Goal: Information Seeking & Learning: Find specific fact

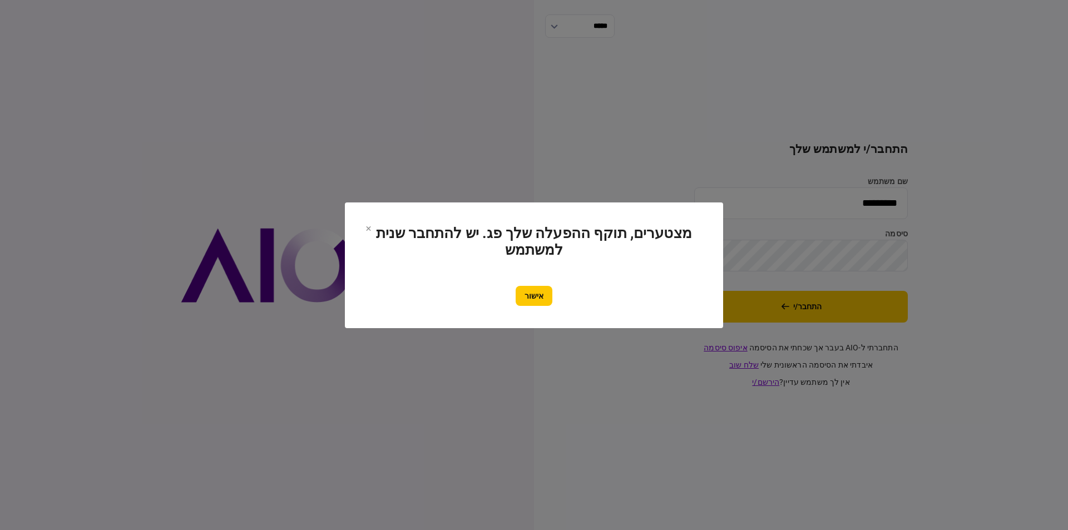
click at [536, 295] on button "אישור" at bounding box center [534, 296] width 37 height 20
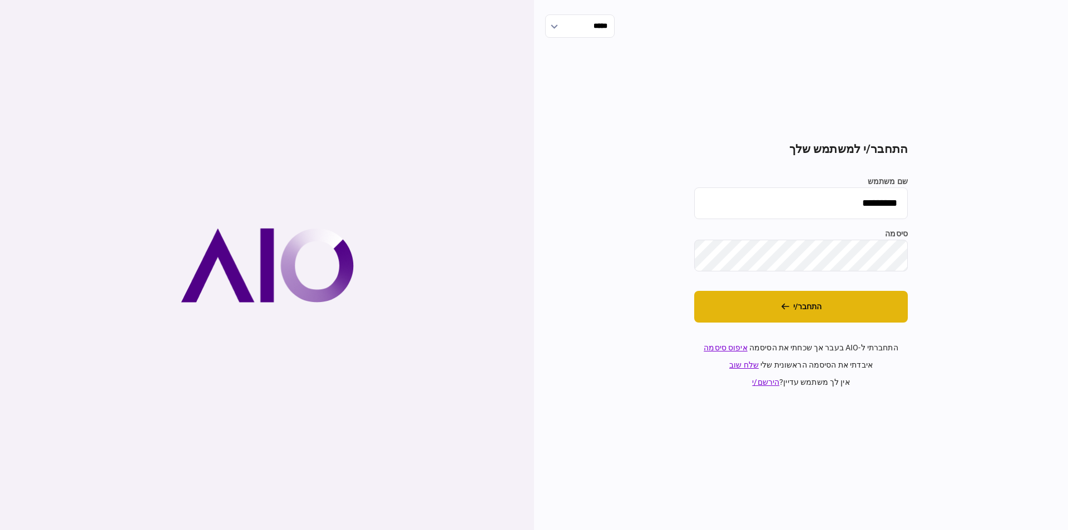
click at [758, 305] on button "התחבר/י" at bounding box center [801, 307] width 214 height 32
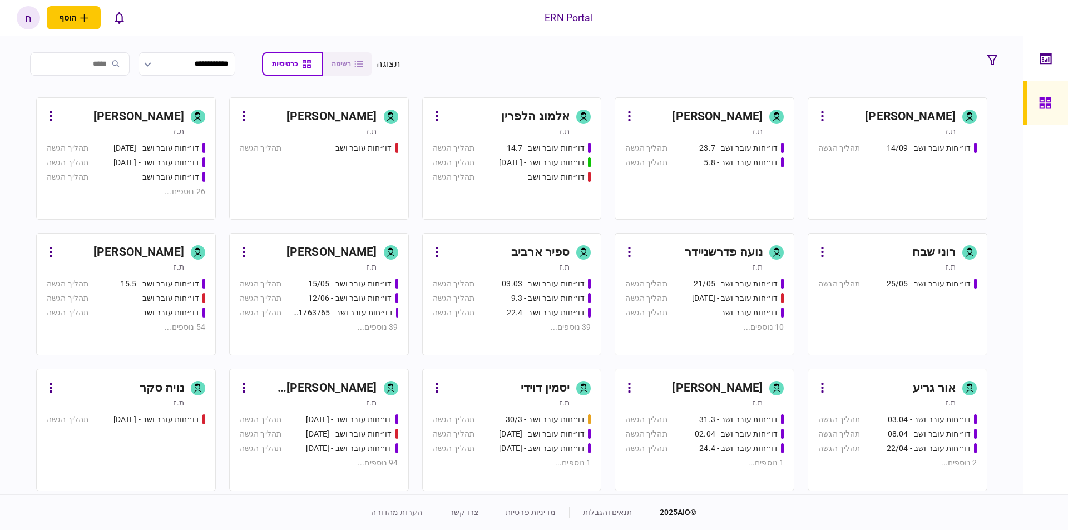
click at [906, 120] on div "חסו חוסין" at bounding box center [910, 117] width 91 height 18
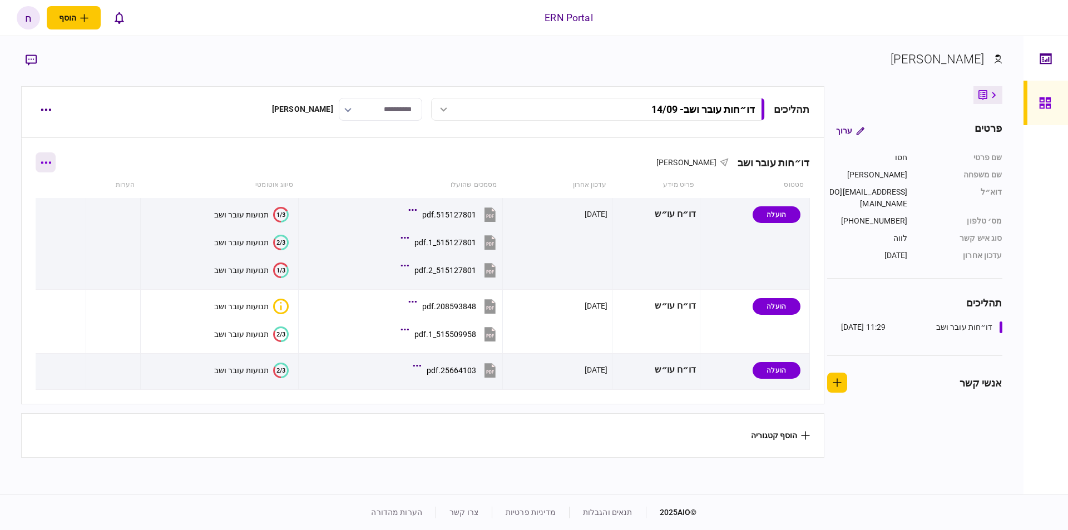
click at [53, 161] on button "button" at bounding box center [46, 162] width 20 height 20
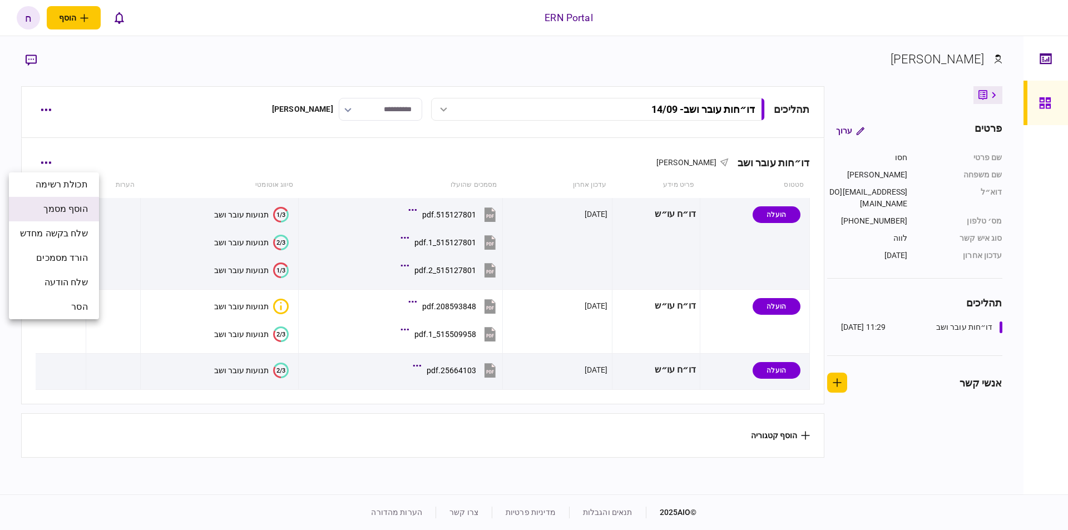
click at [86, 211] on span "הוסף מסמך" at bounding box center [65, 209] width 45 height 13
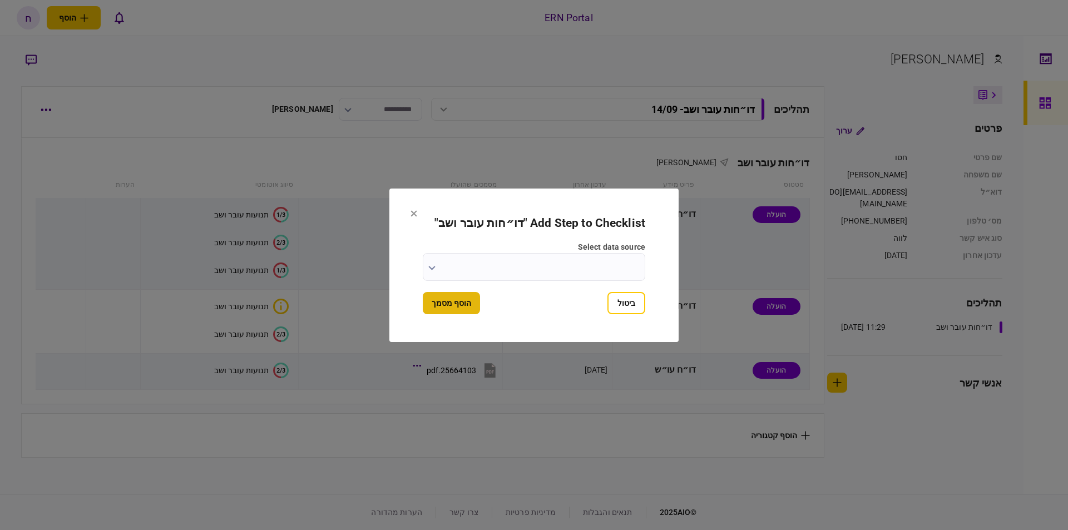
click at [447, 310] on button "הוסף מסמך" at bounding box center [451, 303] width 57 height 22
click at [516, 269] on input "select data source" at bounding box center [534, 267] width 223 height 28
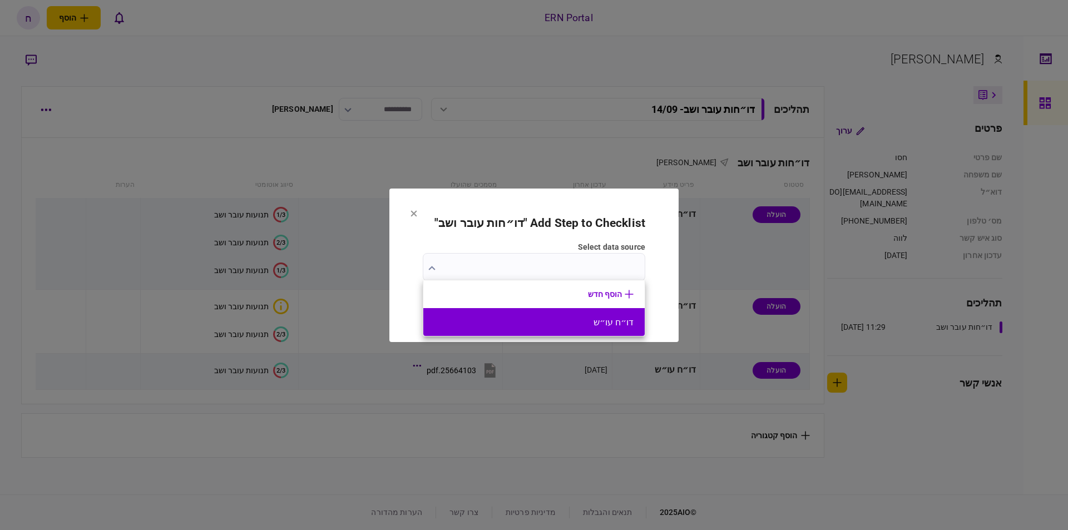
click at [598, 317] on button "דו״ח עו״ש" at bounding box center [534, 322] width 199 height 11
type input "*********"
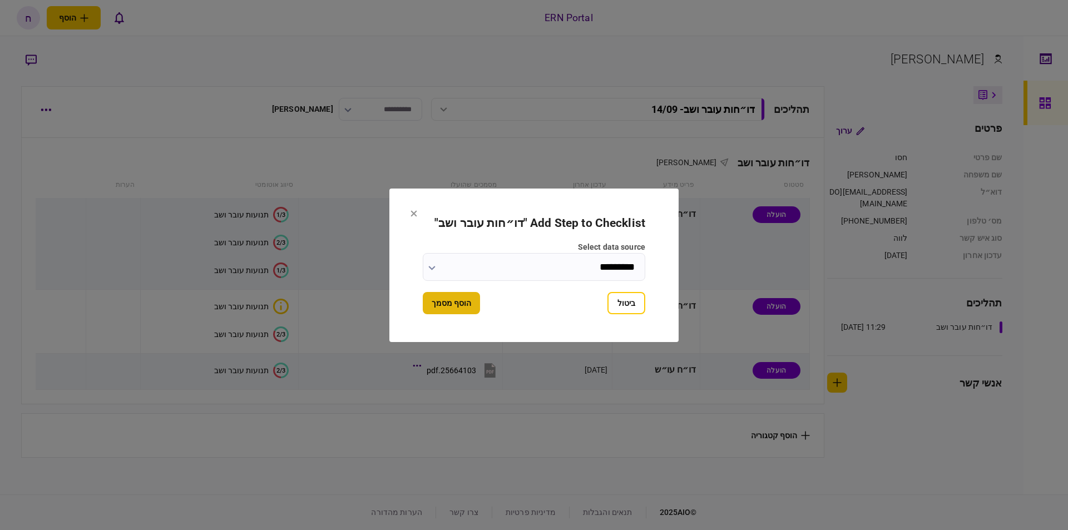
click at [465, 295] on button "הוסף מסמך" at bounding box center [451, 303] width 57 height 22
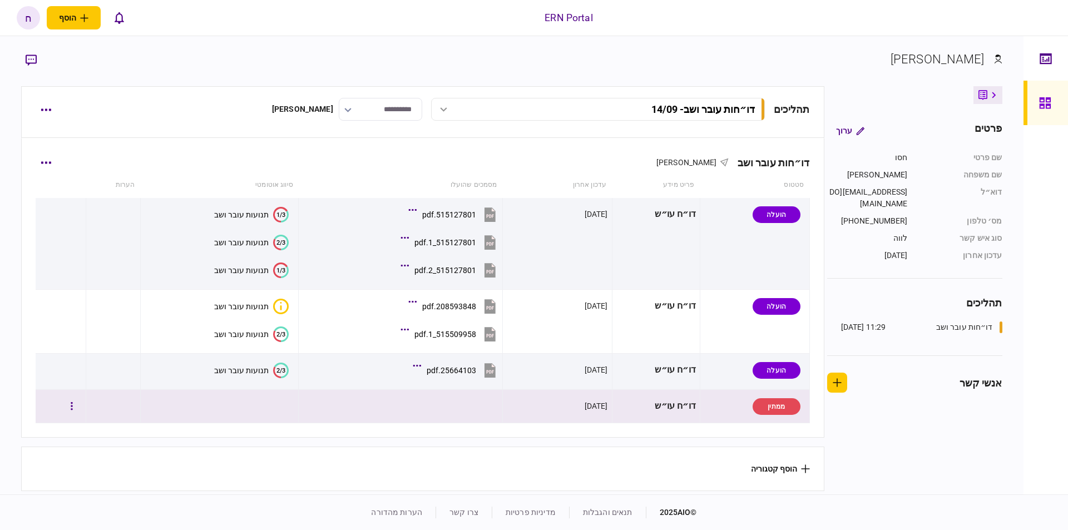
click at [791, 410] on div "ממתין" at bounding box center [777, 406] width 48 height 17
drag, startPoint x: 90, startPoint y: 415, endPoint x: 72, endPoint y: 408, distance: 18.8
click at [74, 409] on td at bounding box center [61, 406] width 50 height 33
click at [72, 408] on button "button" at bounding box center [72, 407] width 20 height 20
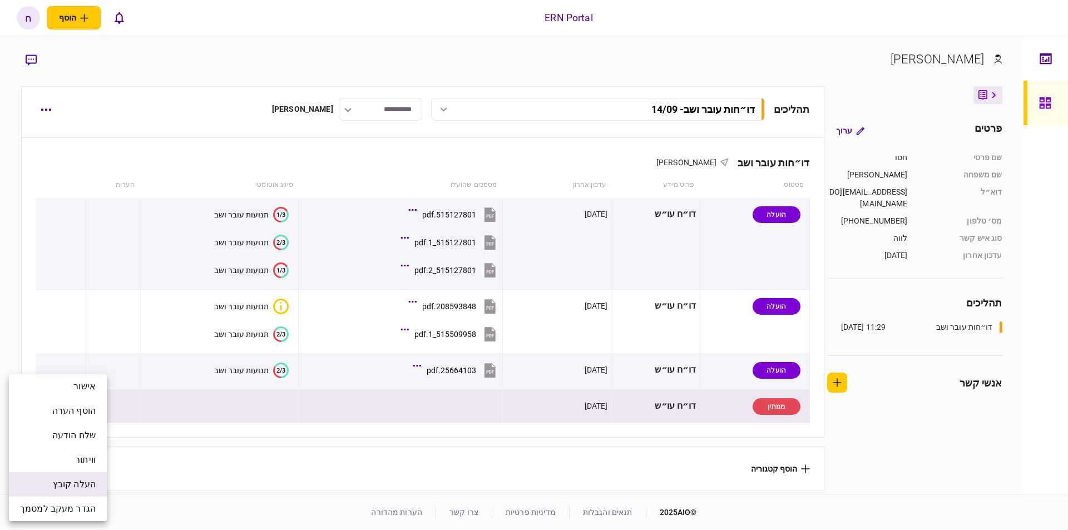
click at [72, 477] on li "העלה קובץ" at bounding box center [58, 484] width 98 height 24
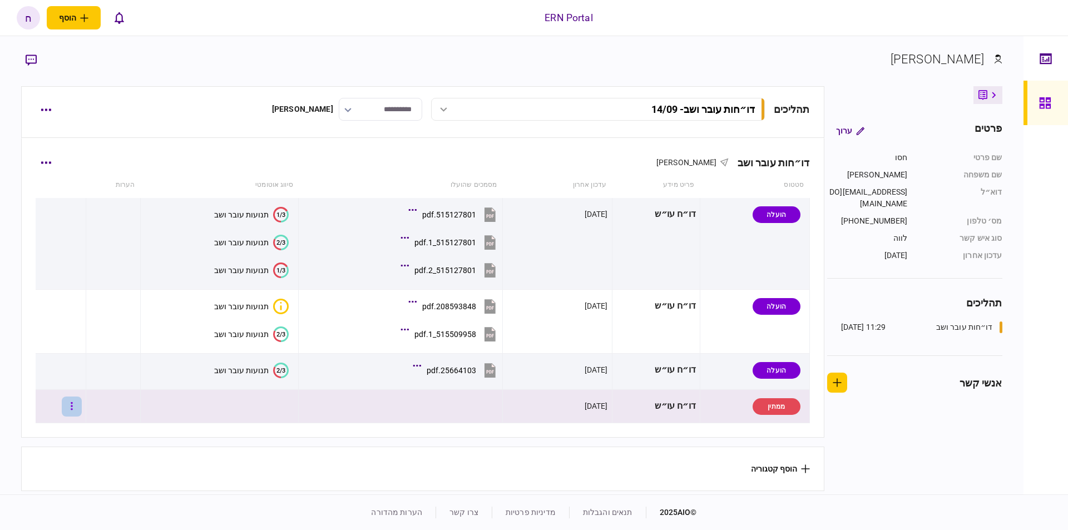
click at [76, 402] on button "button" at bounding box center [72, 407] width 20 height 20
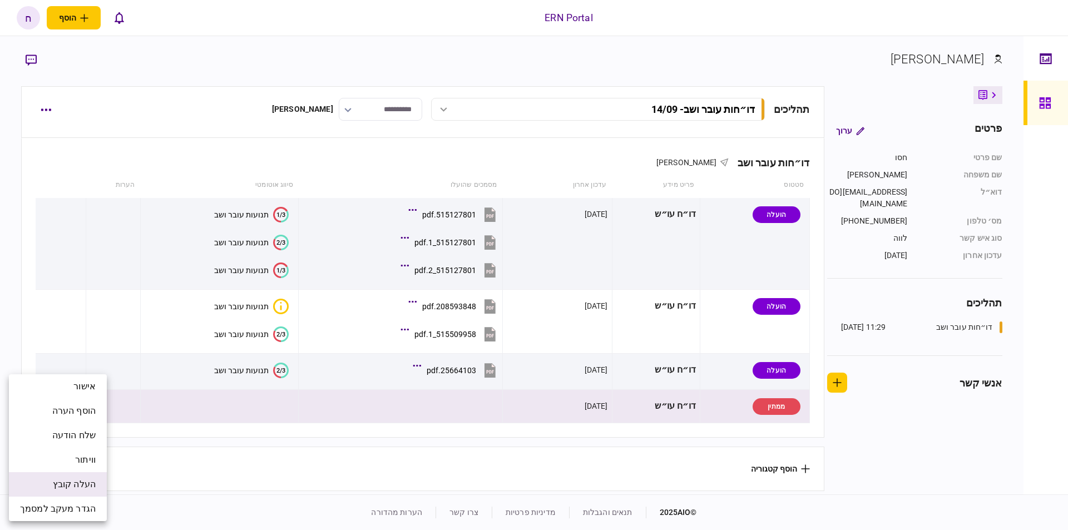
click at [68, 484] on span "העלה קובץ" at bounding box center [74, 484] width 43 height 13
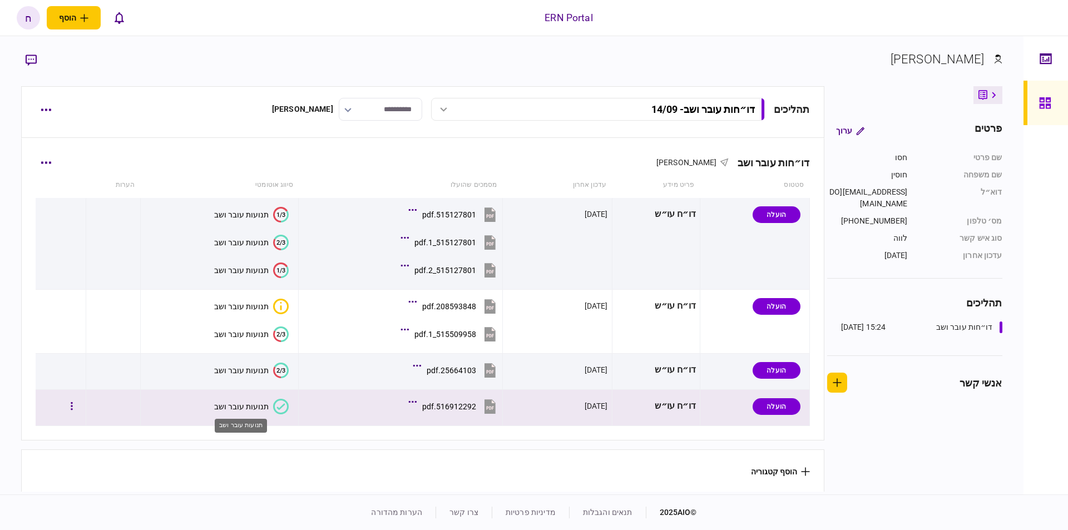
click at [265, 407] on div "תנועות עובר ושב" at bounding box center [241, 406] width 55 height 9
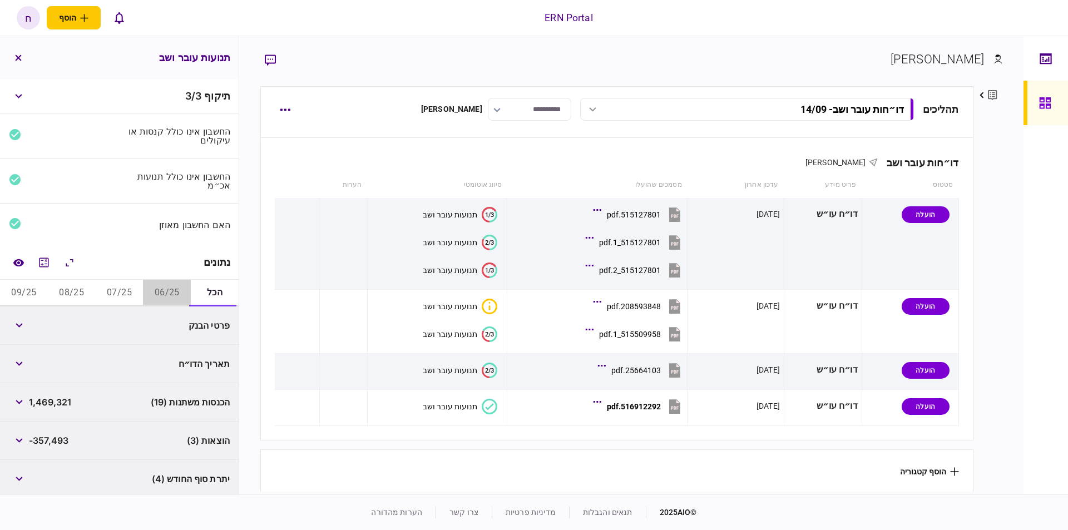
click at [170, 298] on button "06/25" at bounding box center [167, 293] width 48 height 27
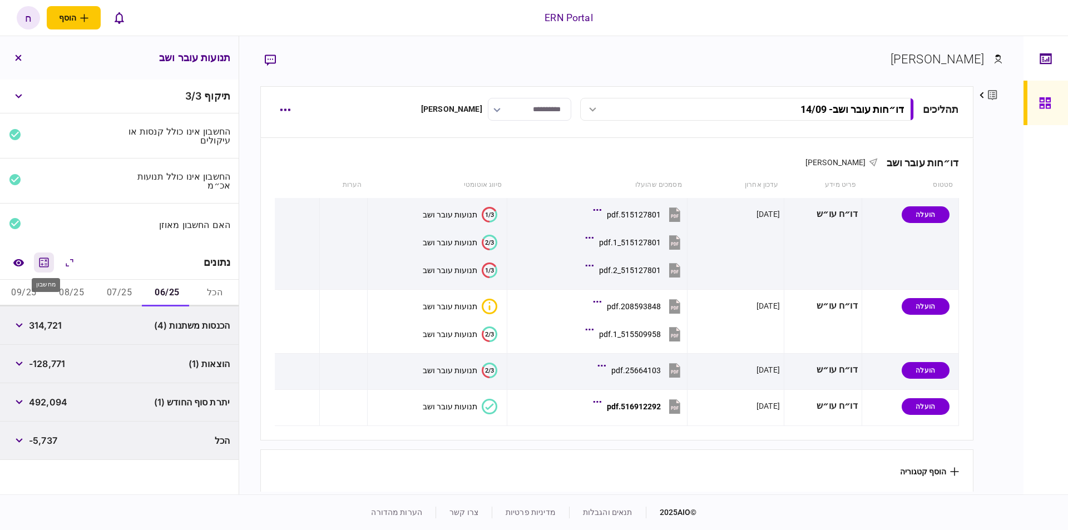
click at [44, 256] on icon "מחשבון" at bounding box center [43, 262] width 13 height 13
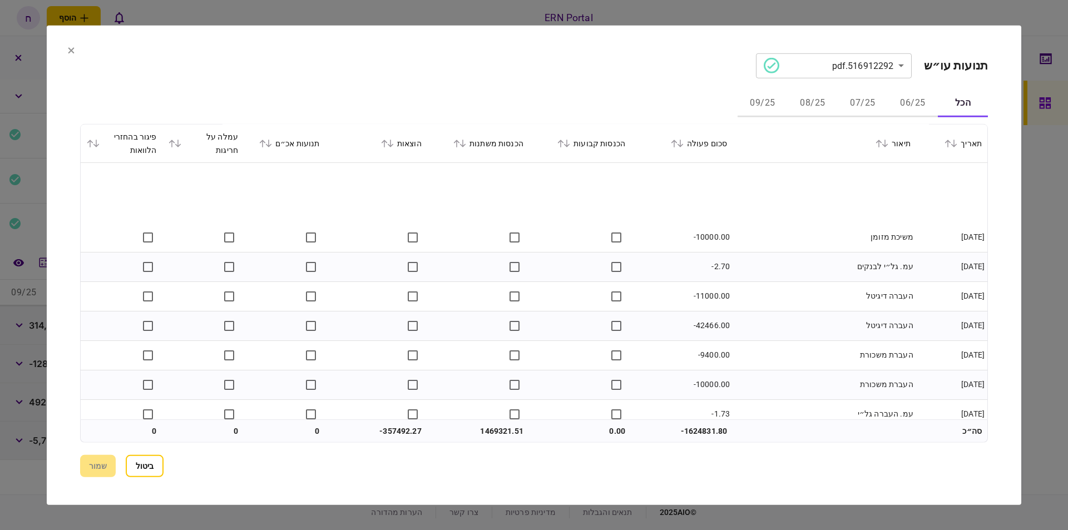
scroll to position [4043, 0]
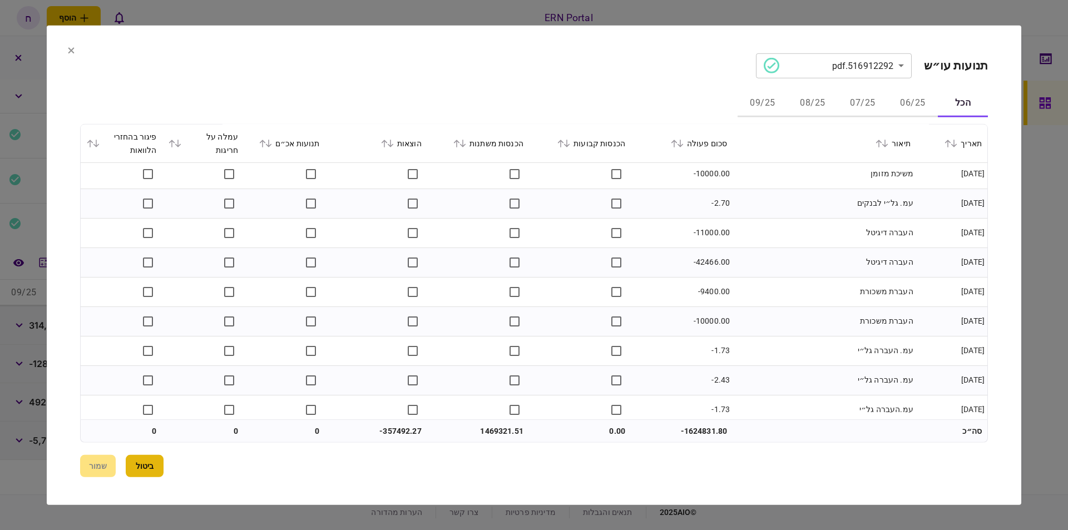
click at [144, 466] on button "ביטול" at bounding box center [145, 466] width 38 height 22
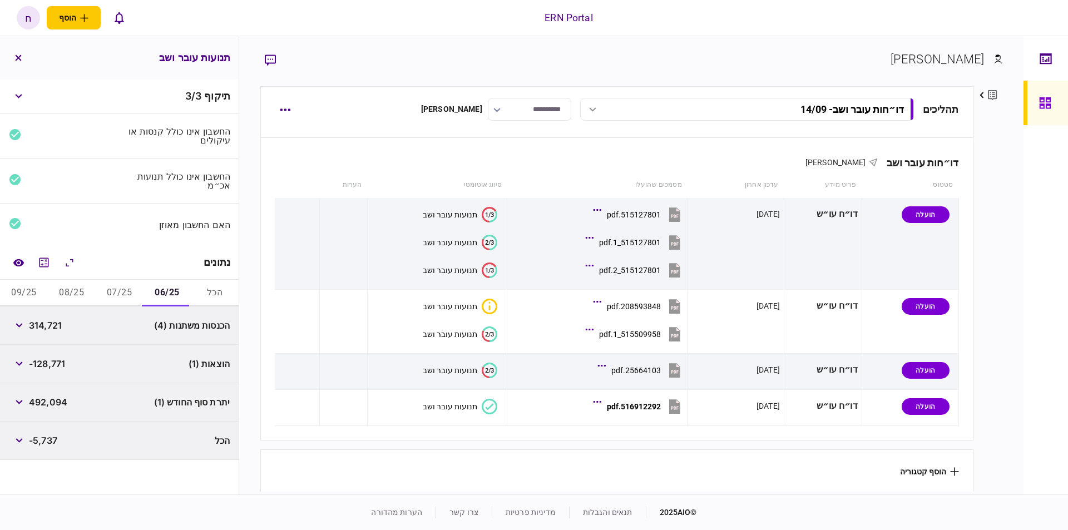
click at [53, 322] on span "314,721" at bounding box center [45, 325] width 33 height 13
copy span "314,721"
click at [125, 284] on button "07/25" at bounding box center [120, 293] width 48 height 27
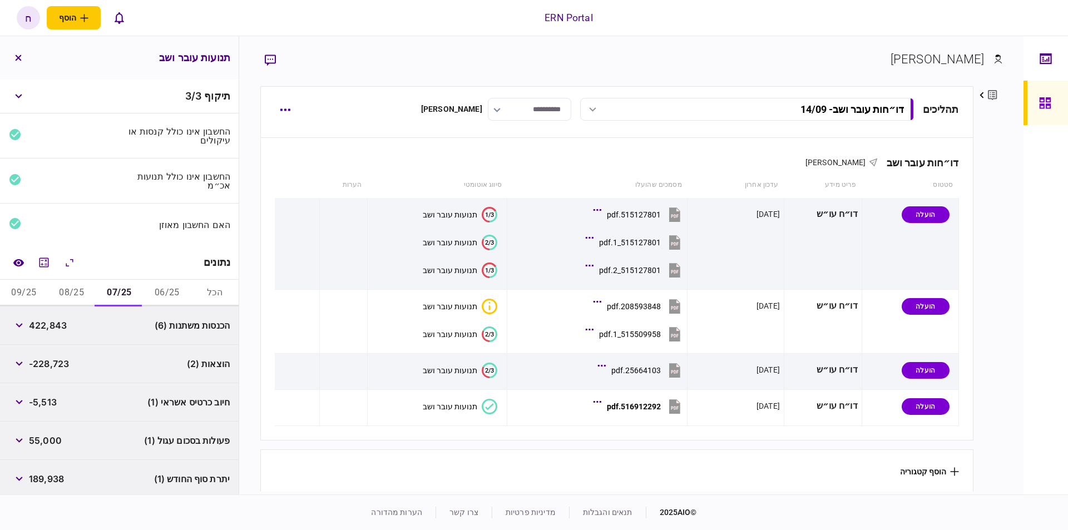
click at [47, 322] on span "422,843" at bounding box center [48, 325] width 38 height 13
copy span "422,843"
click at [86, 294] on button "08/25" at bounding box center [72, 293] width 48 height 27
click at [49, 323] on span "553,616" at bounding box center [46, 325] width 35 height 13
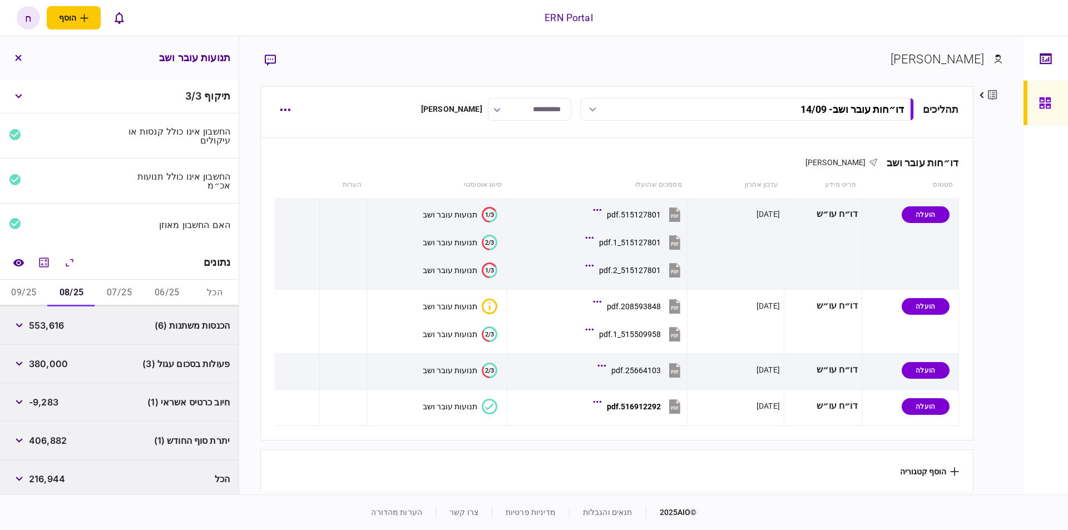
click at [49, 323] on span "553,616" at bounding box center [46, 325] width 35 height 13
copy span "553,616"
click at [23, 295] on button "09/25" at bounding box center [24, 293] width 48 height 27
click at [51, 324] on span "178,140" at bounding box center [45, 325] width 33 height 13
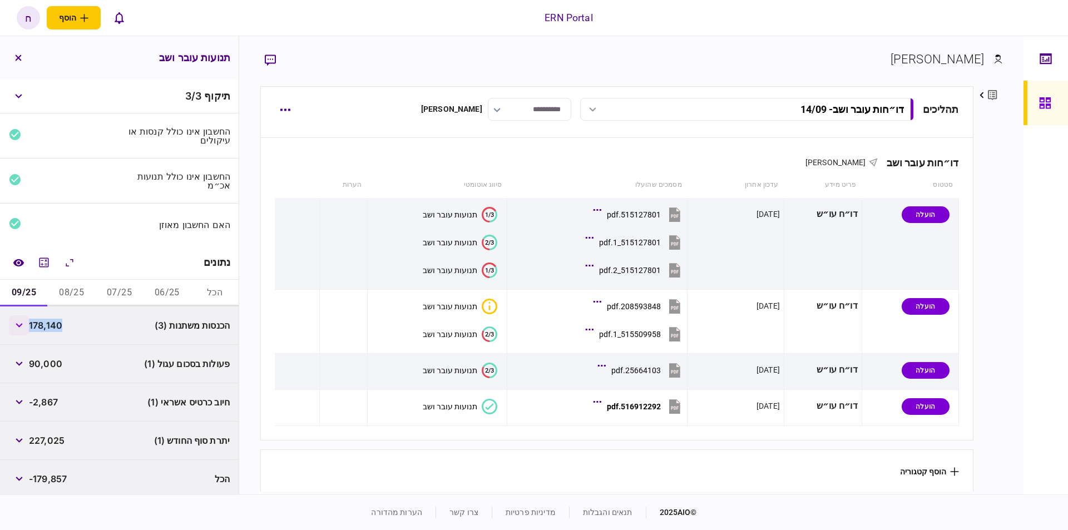
copy span "178,140"
click at [158, 291] on button "06/25" at bounding box center [167, 293] width 48 height 27
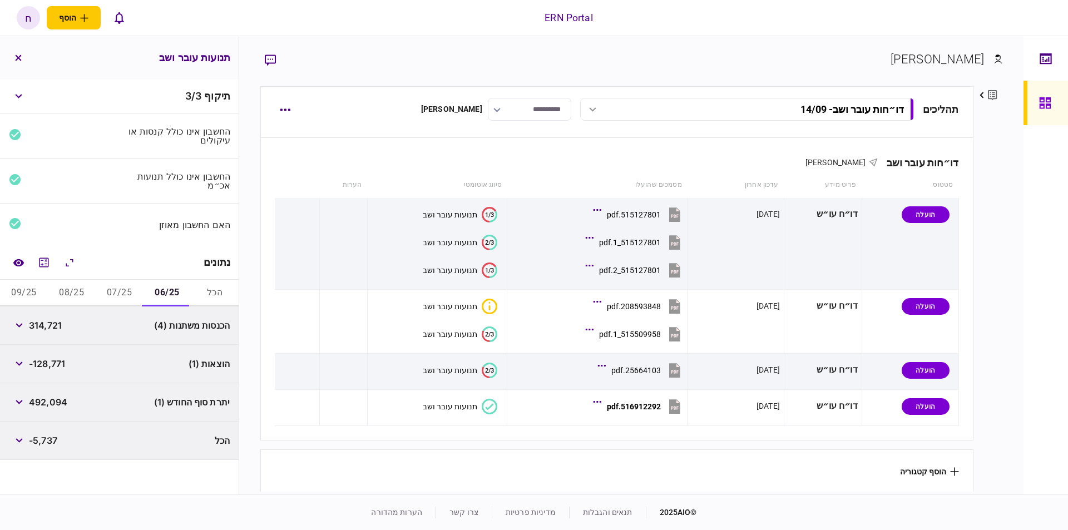
click at [58, 360] on span "-128,771" at bounding box center [47, 363] width 36 height 13
click at [27, 363] on button "button" at bounding box center [19, 364] width 20 height 20
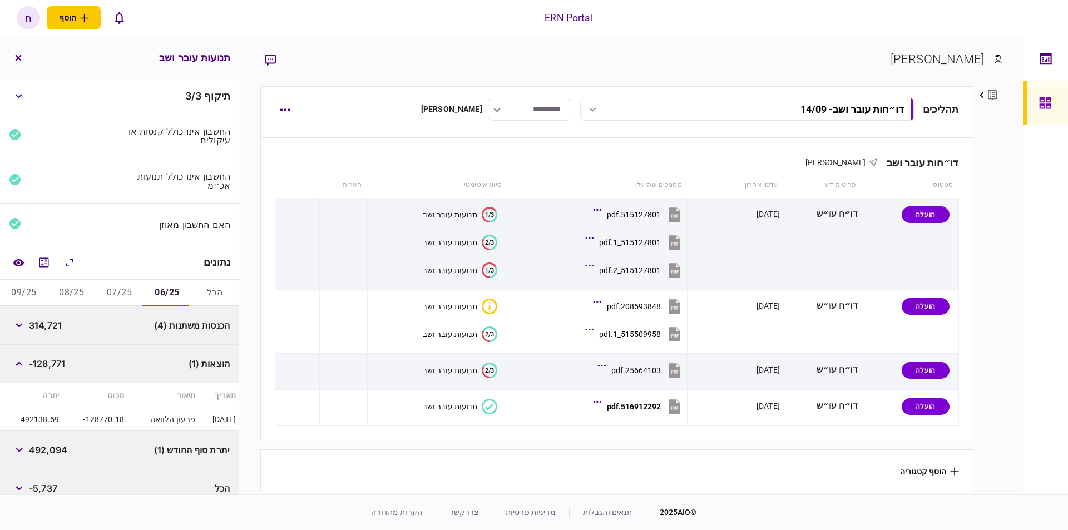
click at [116, 293] on button "07/25" at bounding box center [120, 293] width 48 height 27
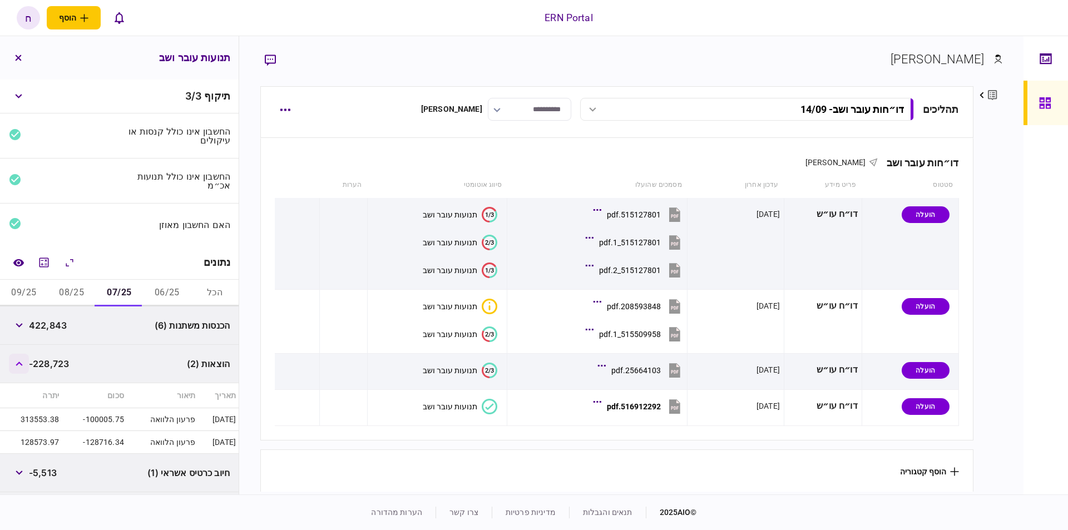
click at [22, 362] on icon "button" at bounding box center [19, 364] width 7 height 4
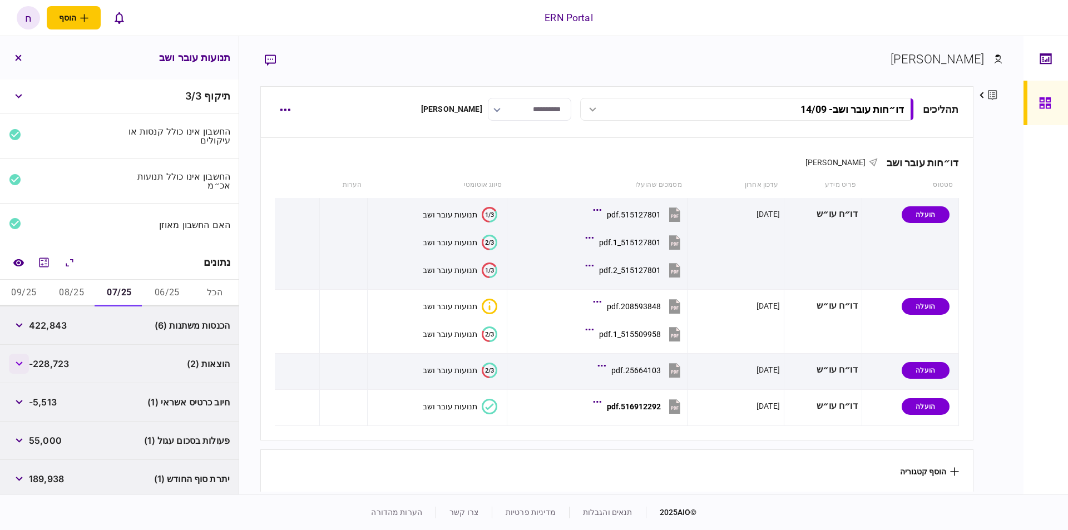
click at [22, 362] on icon "button" at bounding box center [19, 364] width 7 height 4
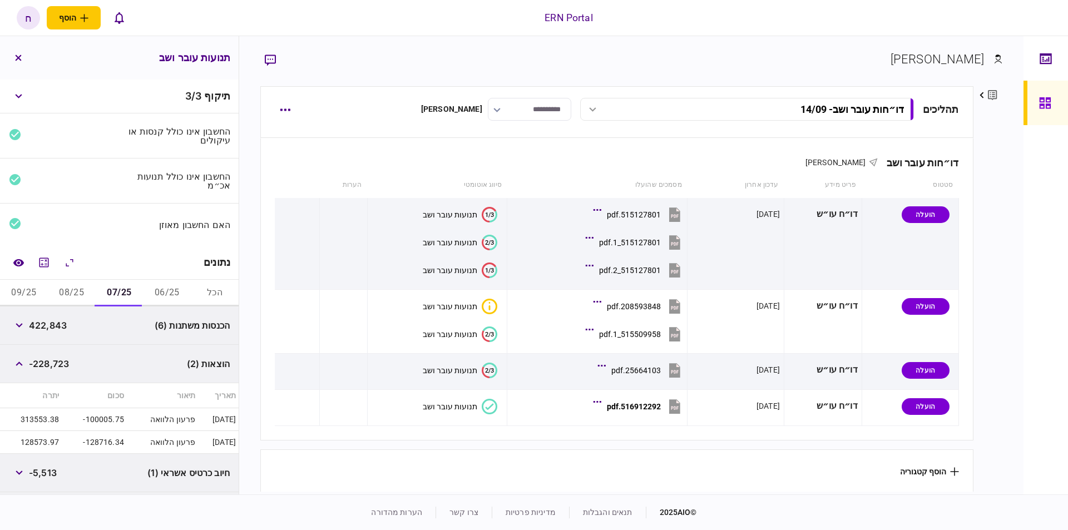
click at [72, 290] on button "08/25" at bounding box center [72, 293] width 48 height 27
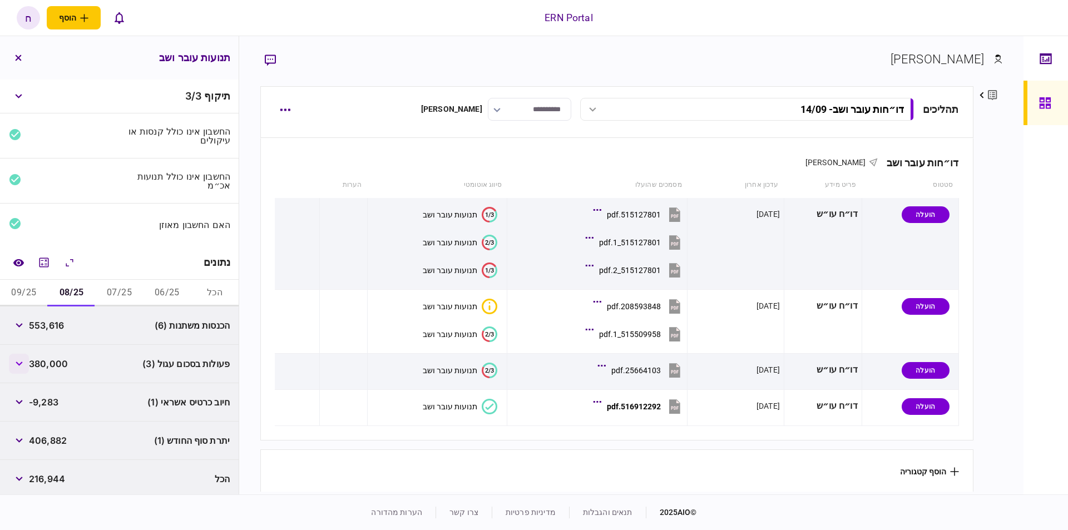
click at [29, 367] on button "button" at bounding box center [19, 364] width 20 height 20
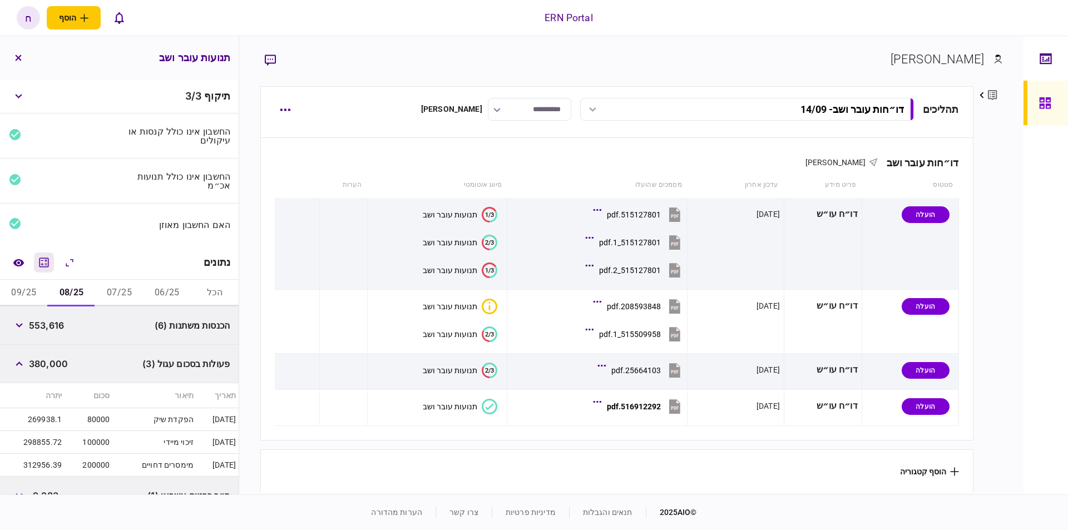
click at [40, 259] on icon "מחשבון" at bounding box center [43, 262] width 13 height 13
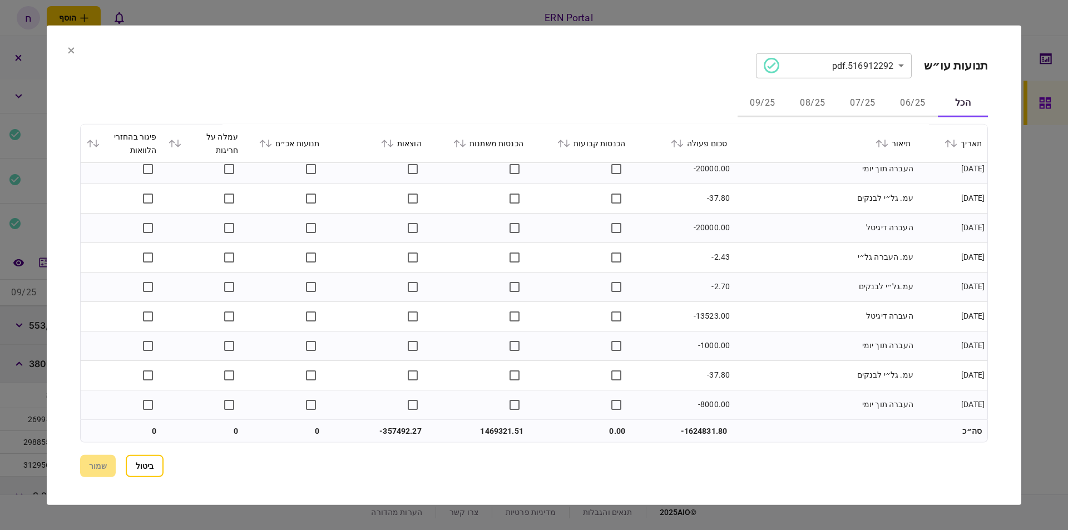
scroll to position [189, 0]
click at [816, 107] on button "08/25" at bounding box center [813, 103] width 50 height 27
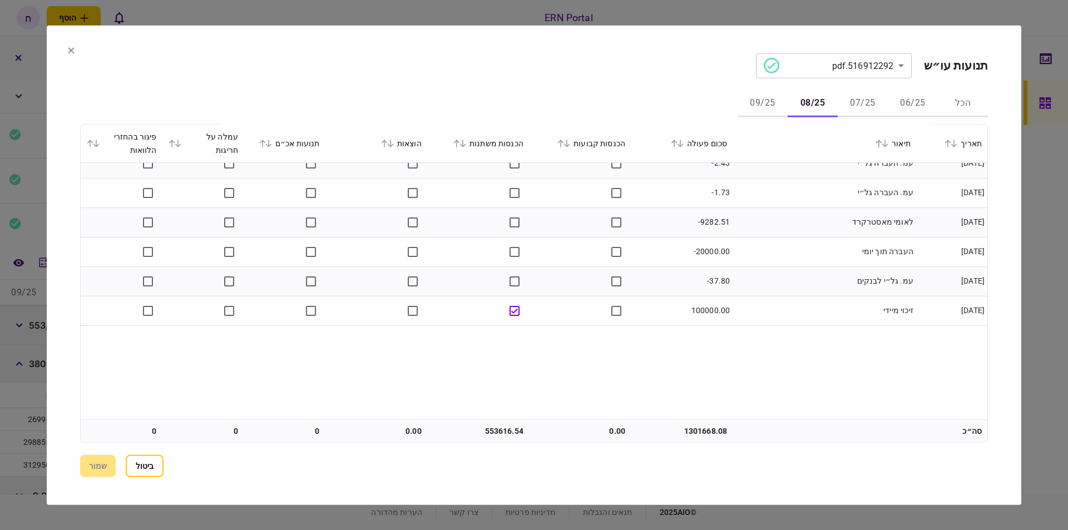
scroll to position [139, 0]
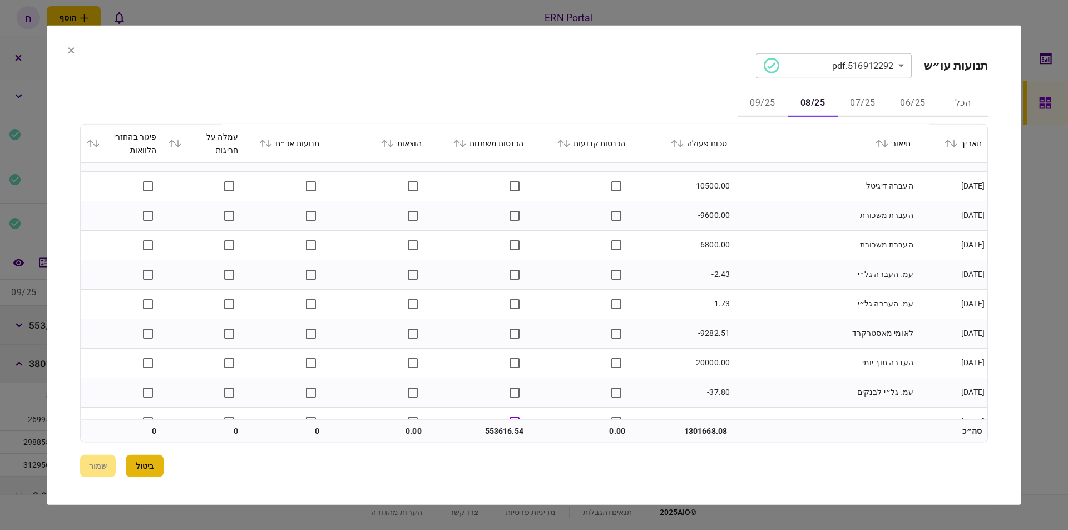
click at [156, 463] on button "ביטול" at bounding box center [145, 466] width 38 height 22
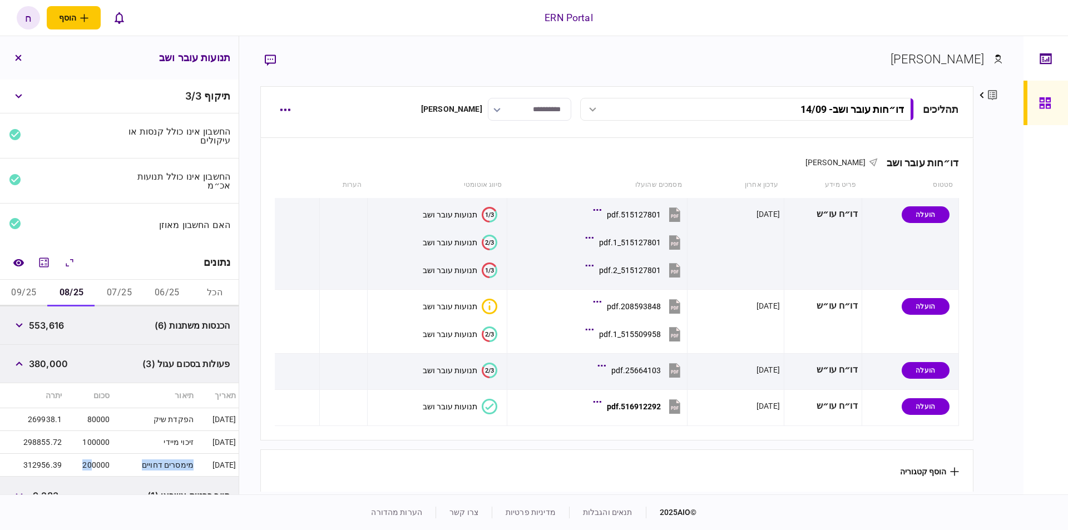
drag, startPoint x: 91, startPoint y: 462, endPoint x: 134, endPoint y: 461, distance: 43.4
click at [134, 461] on tr "25/08/25 מימסרים דחויים 200000 312956.39" at bounding box center [119, 465] width 239 height 23
click at [51, 261] on icon "מחשבון" at bounding box center [43, 262] width 13 height 13
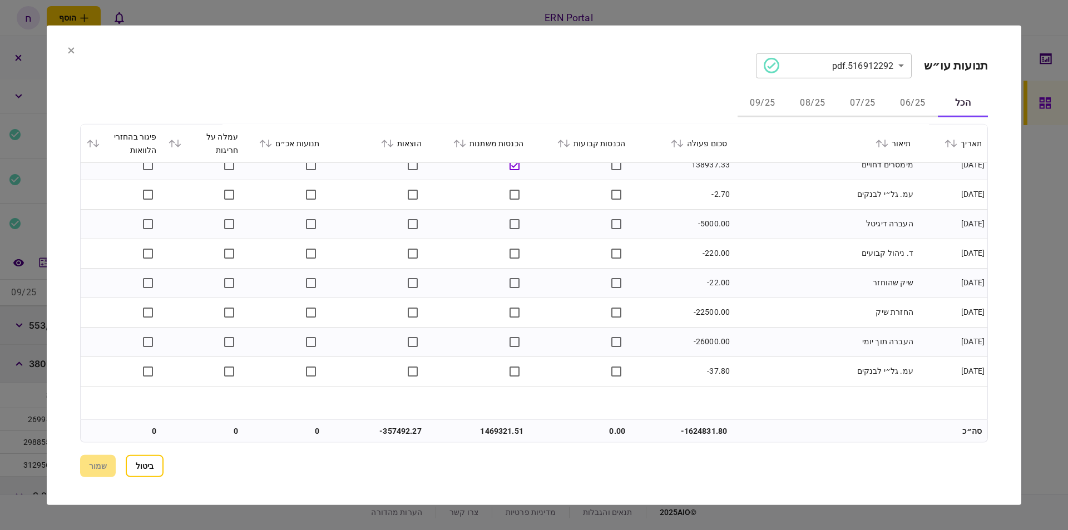
scroll to position [723, 0]
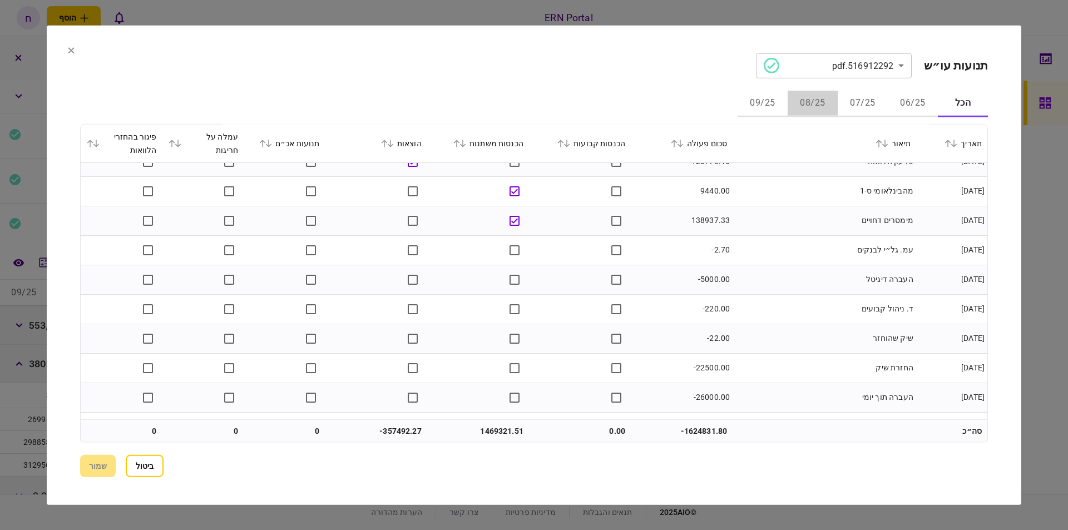
click at [808, 90] on button "08/25" at bounding box center [813, 103] width 50 height 27
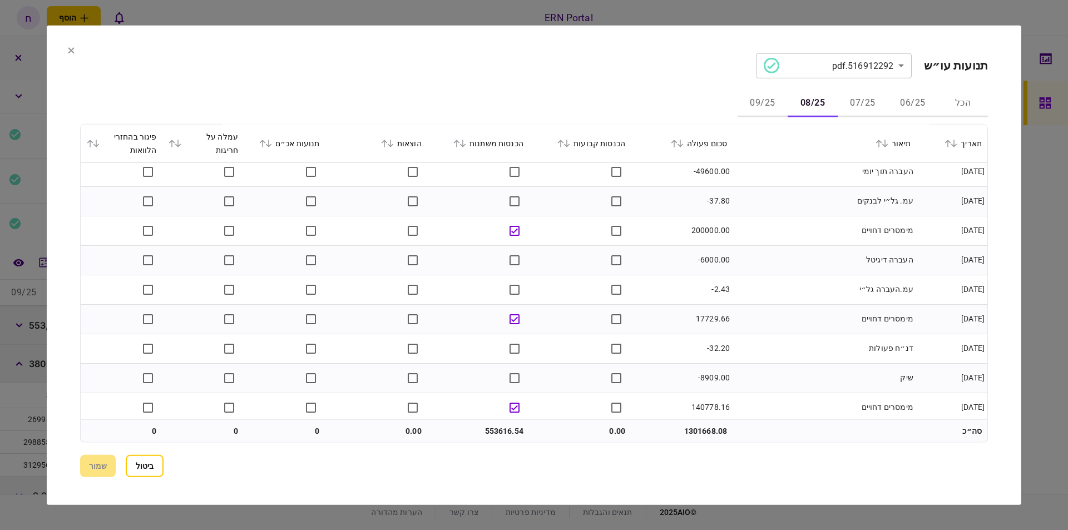
scroll to position [805, 0]
click at [148, 471] on button "ביטול" at bounding box center [145, 466] width 38 height 22
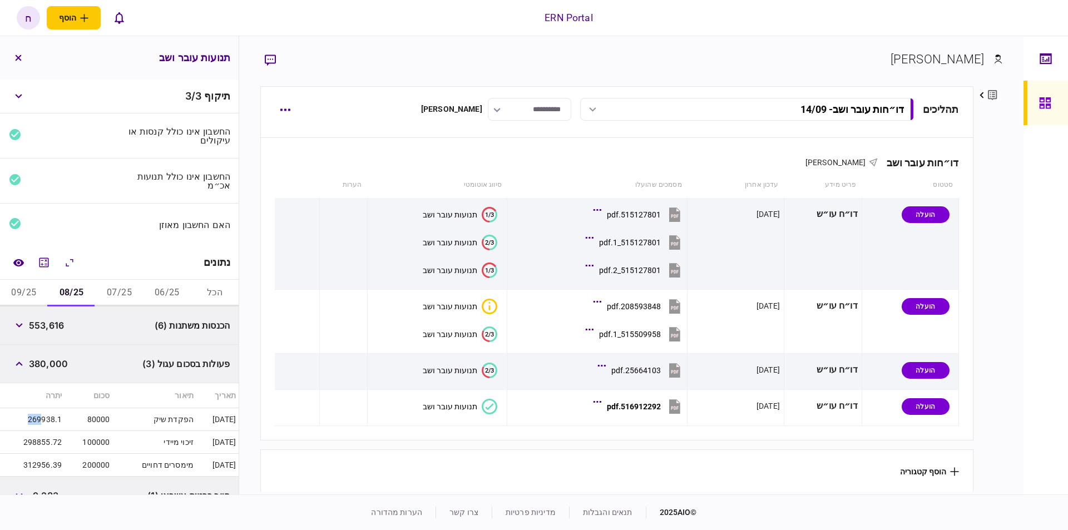
drag, startPoint x: 41, startPoint y: 417, endPoint x: 24, endPoint y: 419, distance: 16.8
click at [24, 419] on td "269938.1" at bounding box center [32, 419] width 65 height 23
click at [8, 356] on div "פעולות בסכום עגול (3) 380,000" at bounding box center [119, 364] width 239 height 38
click at [23, 362] on icon "button" at bounding box center [19, 364] width 7 height 4
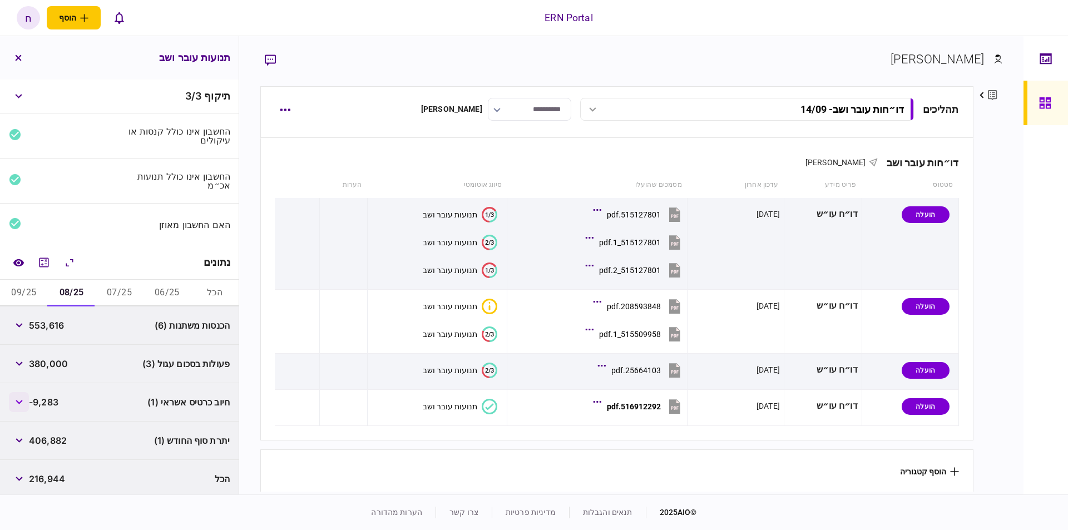
click at [18, 401] on icon "button" at bounding box center [19, 402] width 7 height 4
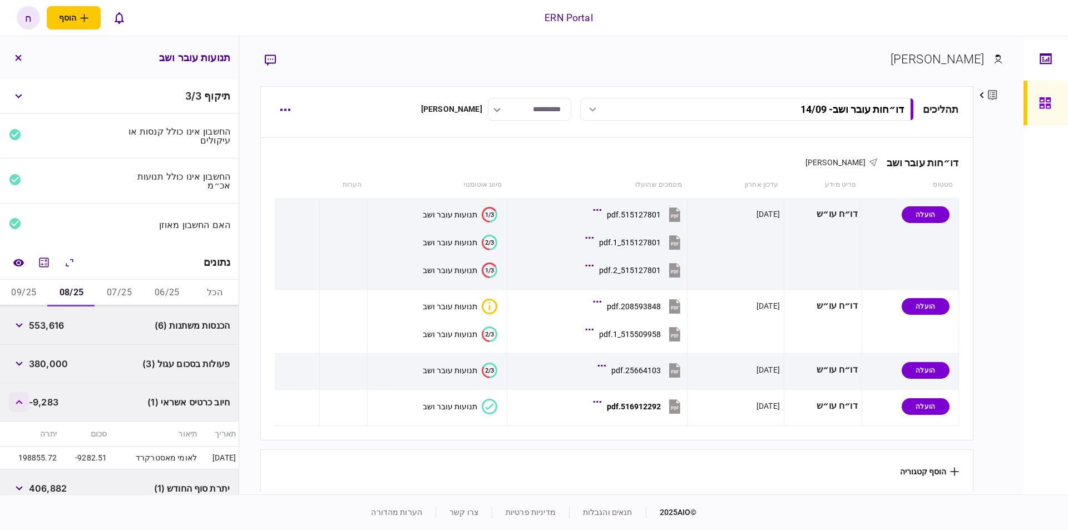
click at [18, 401] on icon "button" at bounding box center [19, 402] width 7 height 4
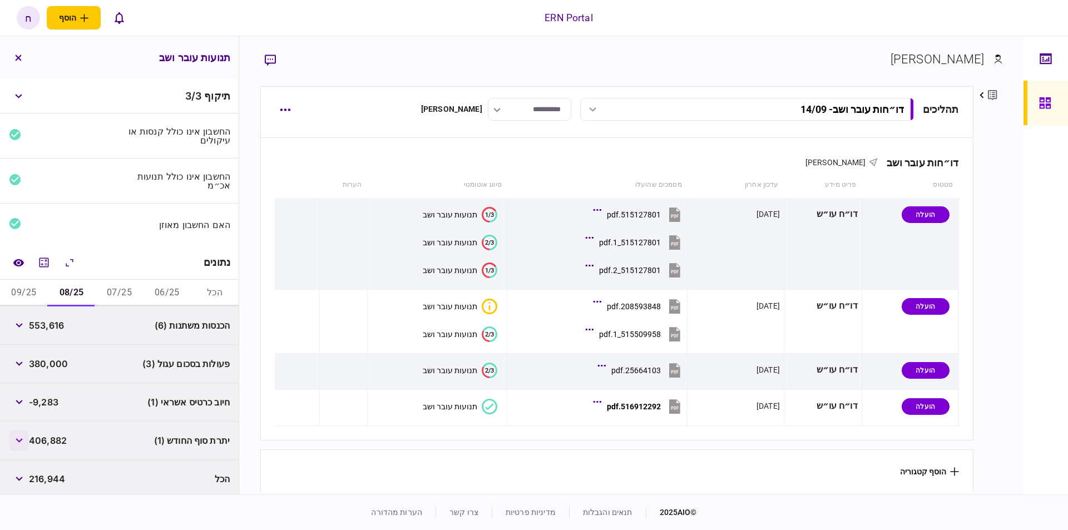
click at [28, 436] on button "button" at bounding box center [19, 441] width 20 height 20
click at [49, 436] on span "406,882" at bounding box center [48, 440] width 38 height 13
copy span "406,882"
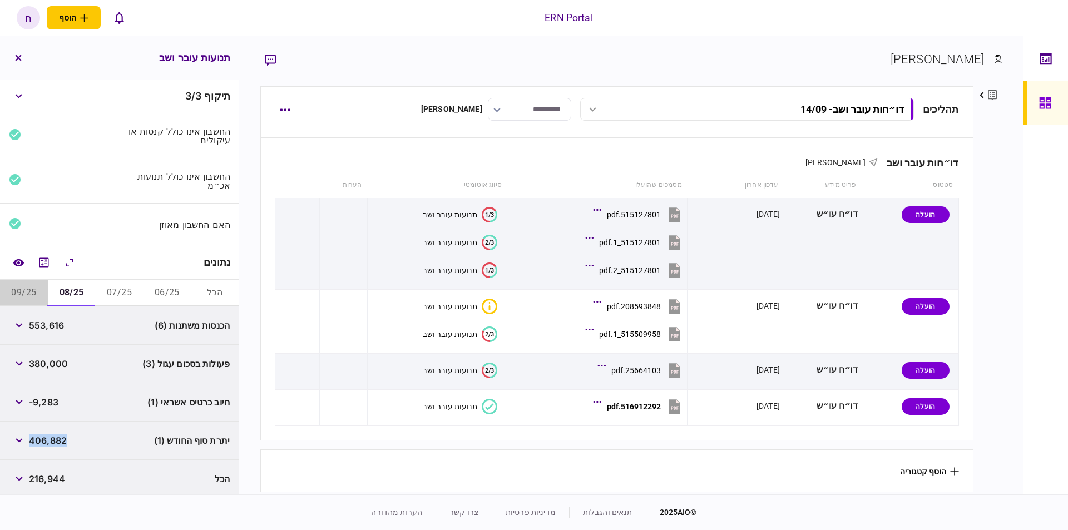
click at [20, 292] on button "09/25" at bounding box center [24, 293] width 48 height 27
click at [49, 431] on div "227,025" at bounding box center [37, 441] width 56 height 20
click at [49, 436] on span "227,025" at bounding box center [47, 440] width 36 height 13
copy span "227,025"
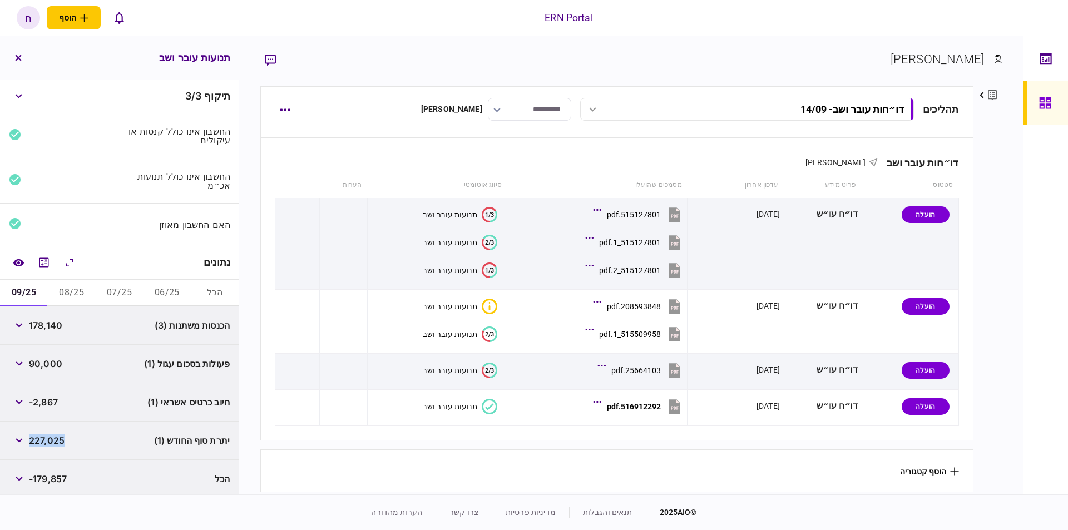
click at [122, 292] on button "07/25" at bounding box center [120, 293] width 48 height 27
click at [46, 472] on span "189,938" at bounding box center [46, 478] width 35 height 13
copy span "189,938"
click at [171, 291] on button "06/25" at bounding box center [167, 293] width 48 height 27
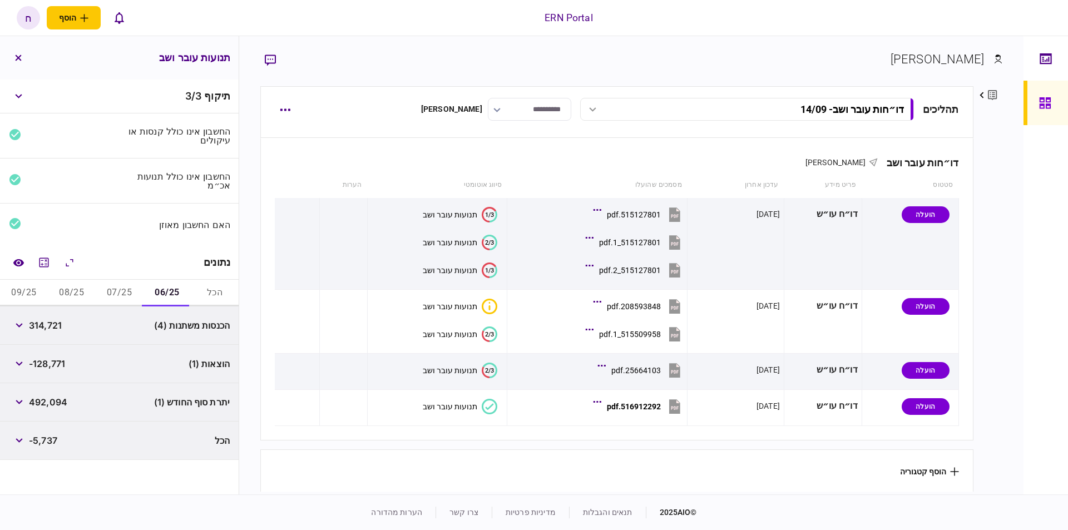
click at [53, 402] on span "492,094" at bounding box center [48, 402] width 38 height 13
copy span "492,094"
click at [77, 361] on div "הוצאות (1) -128,771" at bounding box center [119, 364] width 239 height 38
click at [14, 362] on button "button" at bounding box center [19, 364] width 20 height 20
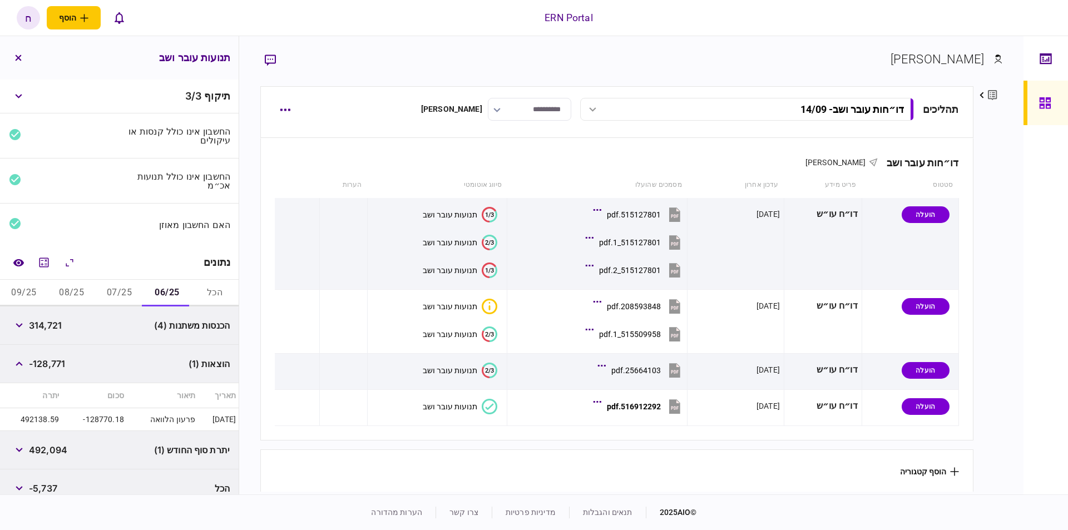
click at [58, 363] on span "-128,771" at bounding box center [47, 363] width 36 height 13
copy div "-128,771"
click at [73, 362] on div "הוצאות (1) -128,771" at bounding box center [119, 364] width 239 height 38
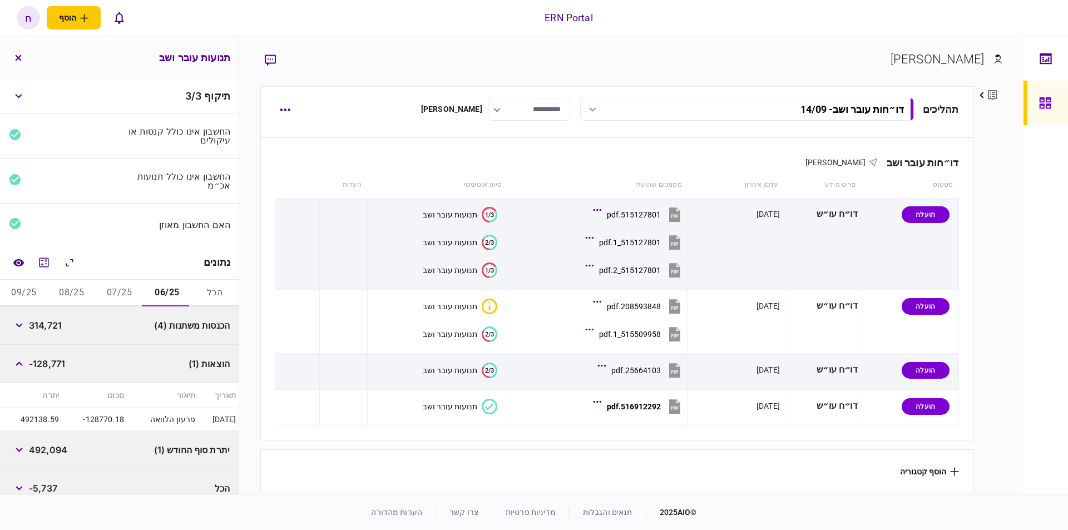
click at [53, 362] on span "-128,771" at bounding box center [47, 363] width 36 height 13
copy span "128,771"
click at [124, 293] on button "07/25" at bounding box center [120, 293] width 48 height 27
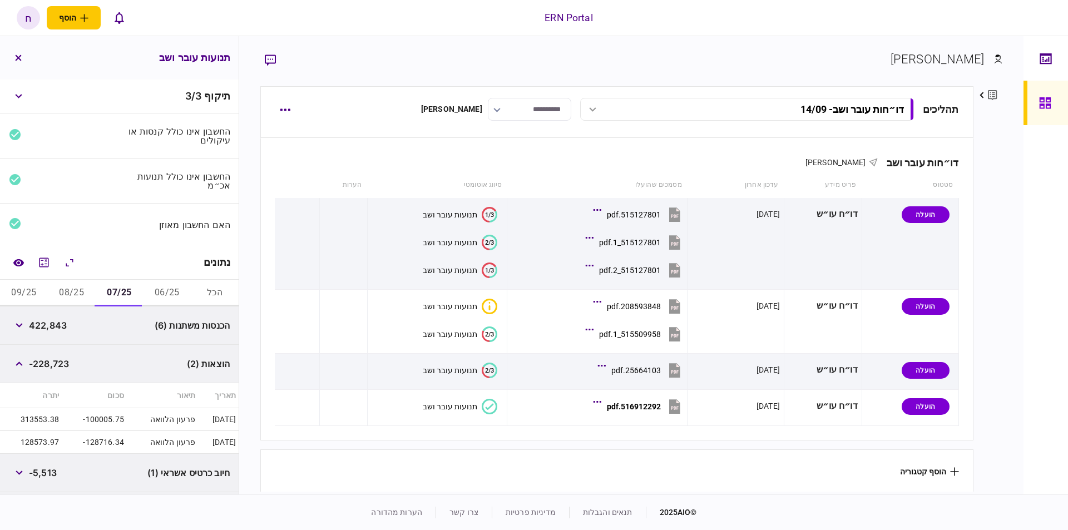
click at [57, 359] on span "-228,723" at bounding box center [49, 363] width 40 height 13
click at [75, 289] on button "08/25" at bounding box center [72, 293] width 48 height 27
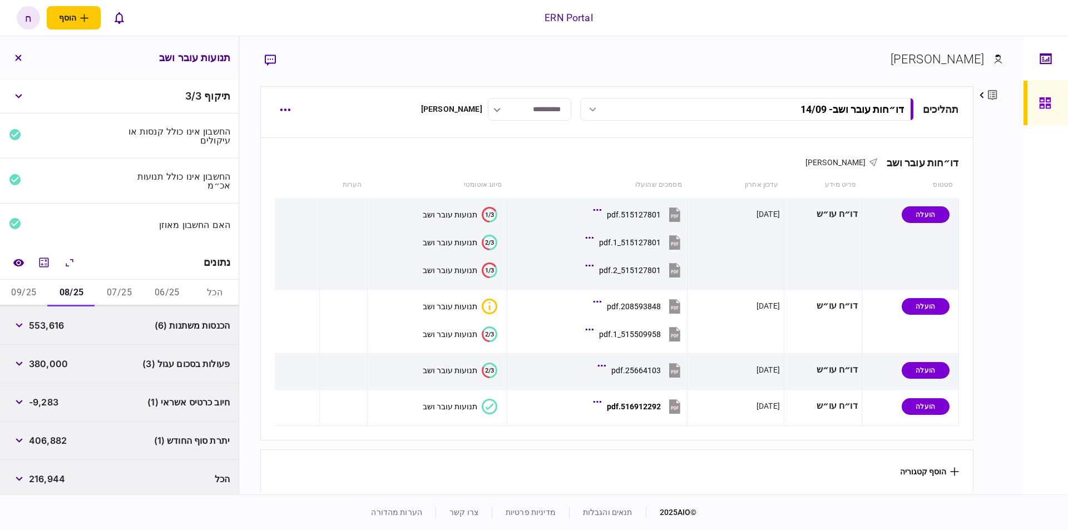
scroll to position [2, 0]
click at [165, 403] on span "חיוב כרטיס אשראי (1)" at bounding box center [188, 400] width 82 height 13
click at [43, 284] on button "09/25" at bounding box center [24, 291] width 48 height 27
click at [197, 368] on div "פעולות בסכום עגול (1) 90,000" at bounding box center [119, 362] width 239 height 38
click at [151, 357] on span "פעולות בסכום עגול (1)" at bounding box center [187, 362] width 86 height 13
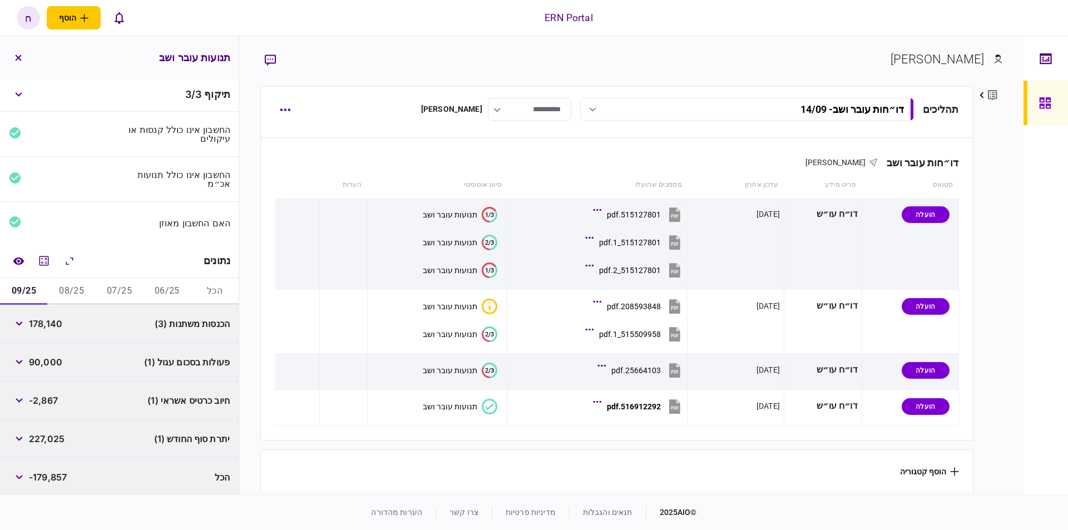
click at [37, 352] on div "90,000" at bounding box center [35, 362] width 53 height 20
click at [26, 359] on button "button" at bounding box center [19, 362] width 20 height 20
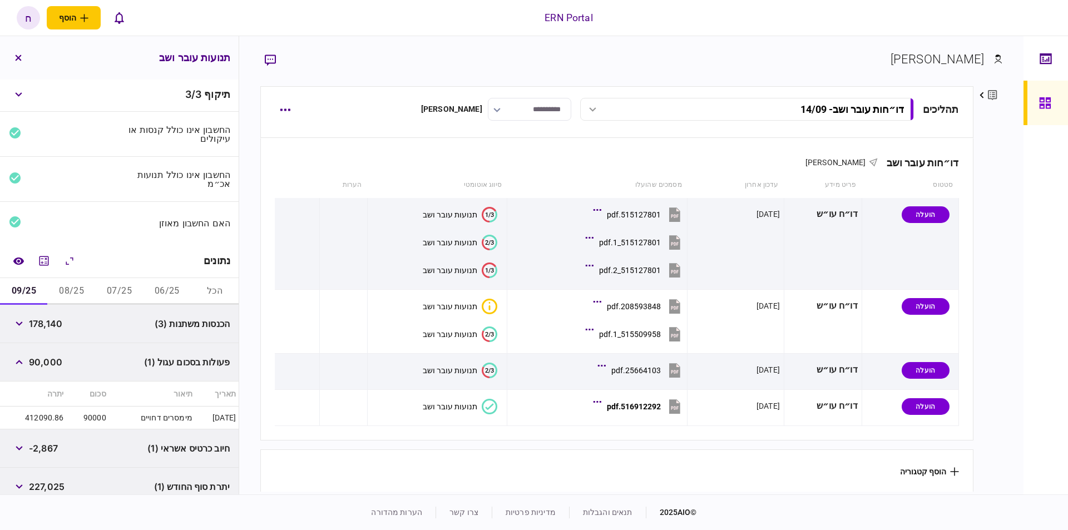
click at [161, 446] on span "חיוב כרטיס אשראי (1)" at bounding box center [188, 448] width 82 height 13
click at [26, 442] on button "button" at bounding box center [19, 448] width 20 height 20
